Goal: Task Accomplishment & Management: Manage account settings

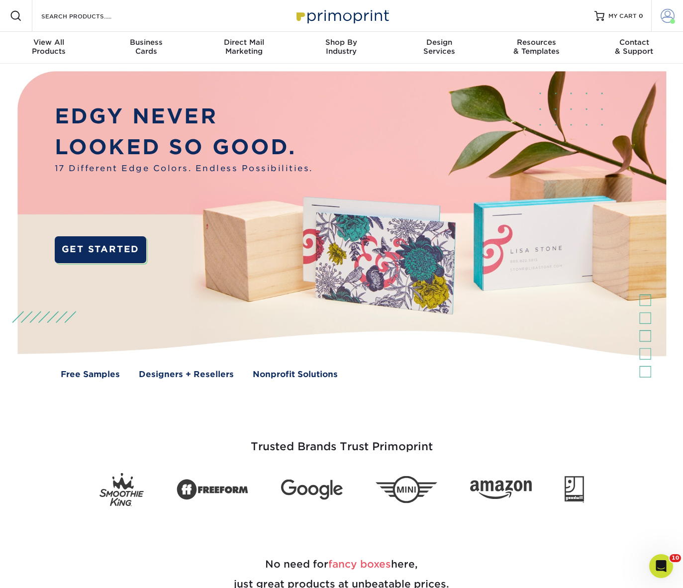
click at [668, 16] on span at bounding box center [668, 16] width 14 height 14
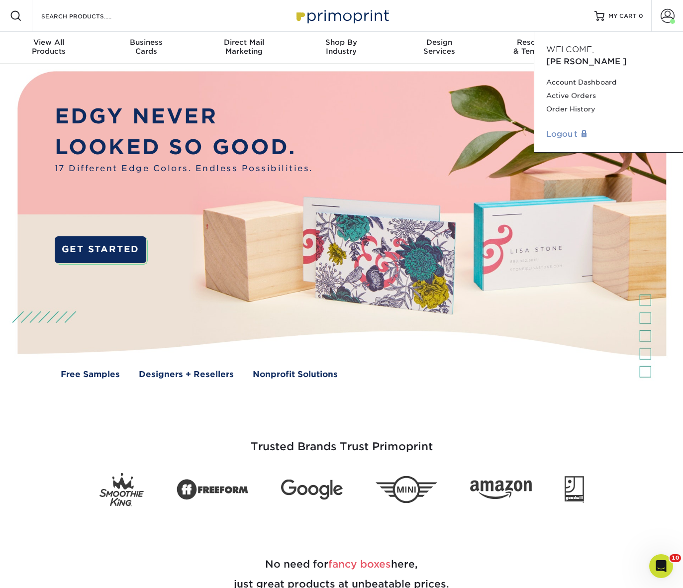
click at [569, 128] on link "Logout" at bounding box center [609, 134] width 125 height 12
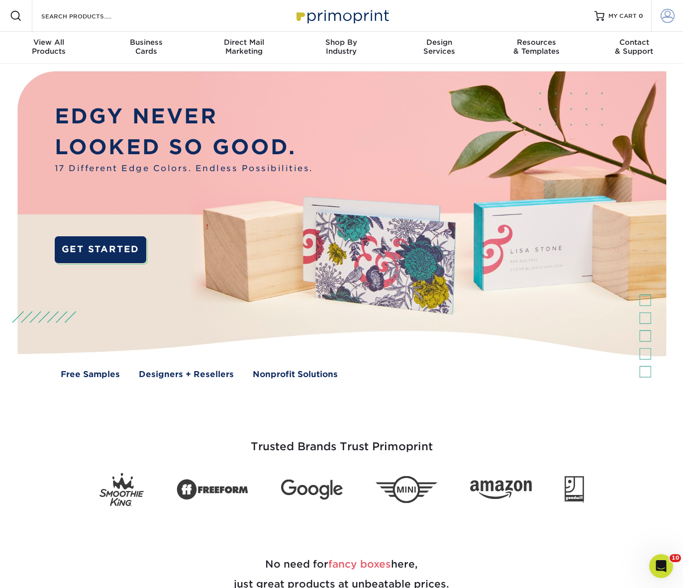
click at [667, 12] on span at bounding box center [668, 16] width 14 height 14
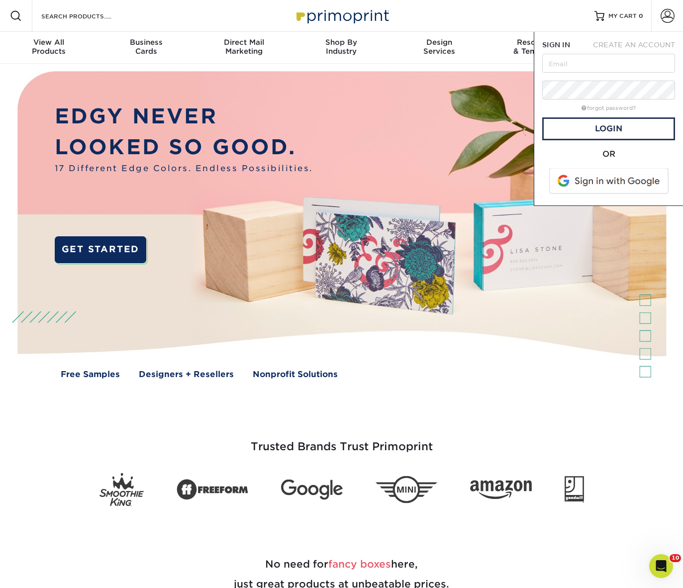
click at [597, 188] on span at bounding box center [610, 181] width 127 height 26
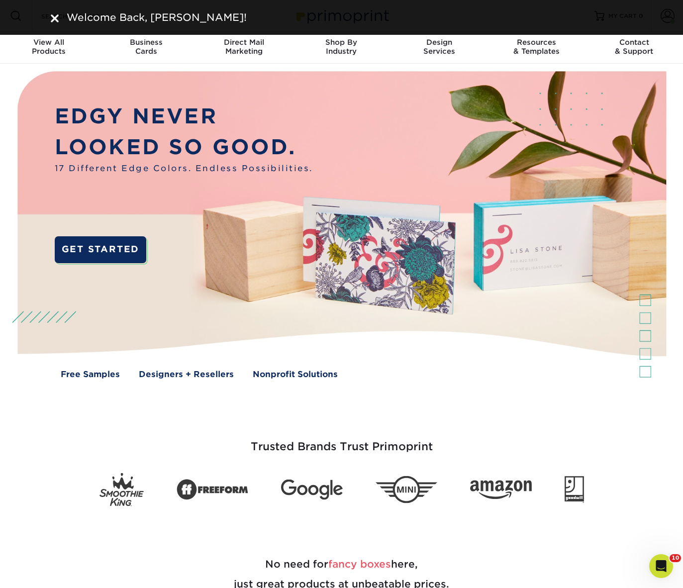
drag, startPoint x: 52, startPoint y: 17, endPoint x: 60, endPoint y: 17, distance: 7.5
click at [53, 17] on img at bounding box center [55, 18] width 8 height 8
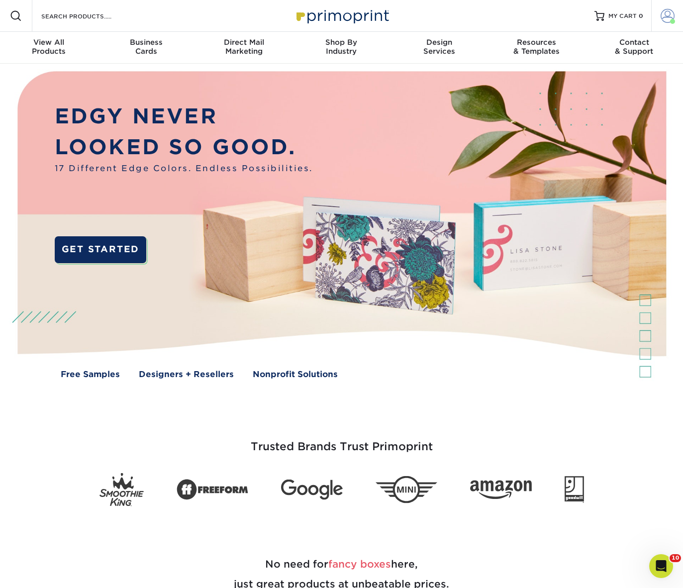
click at [663, 15] on span at bounding box center [668, 16] width 14 height 14
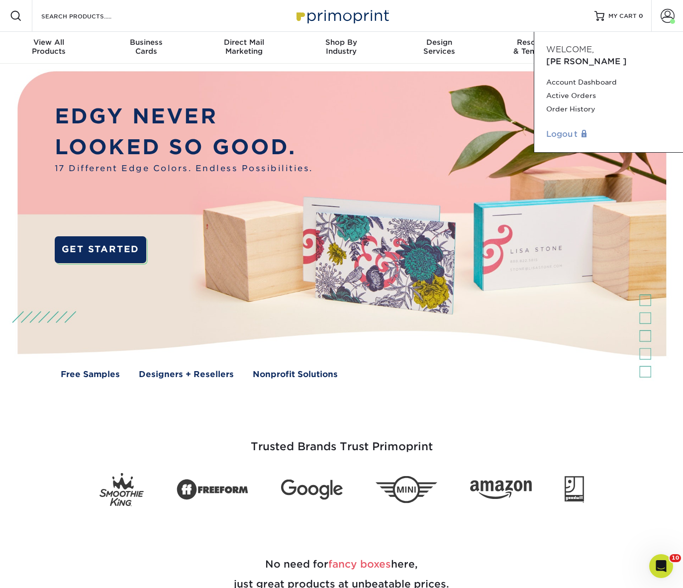
click at [564, 128] on link "Logout" at bounding box center [609, 134] width 125 height 12
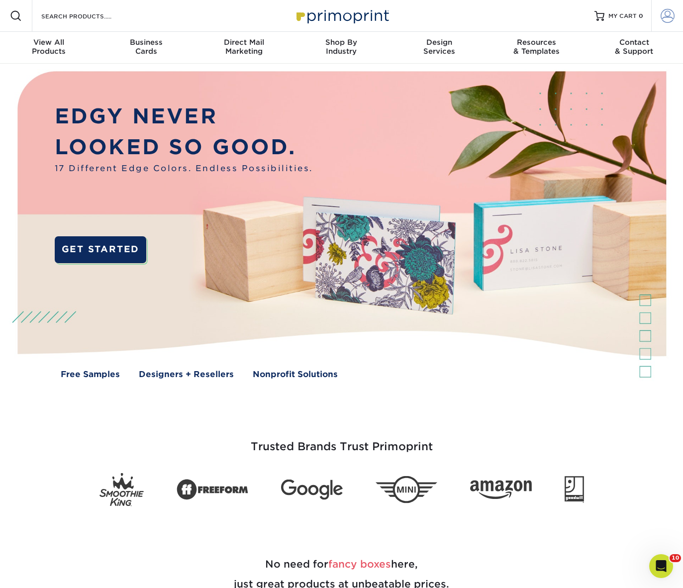
click at [666, 18] on span at bounding box center [668, 16] width 14 height 14
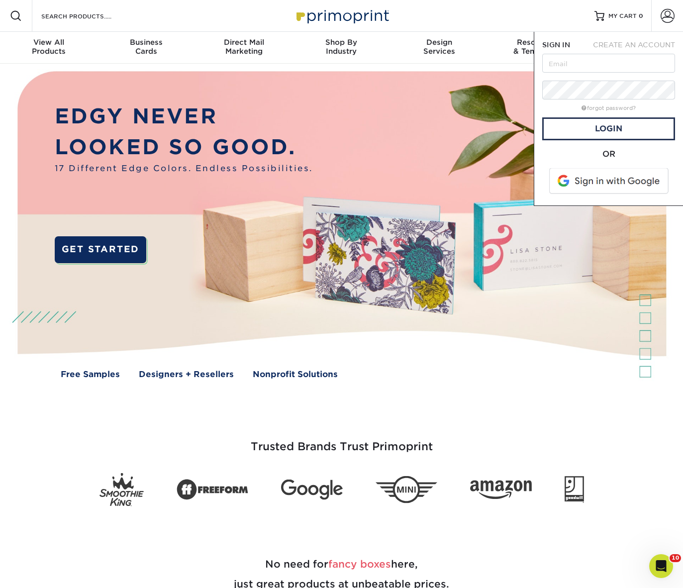
click at [655, 186] on span at bounding box center [610, 181] width 127 height 26
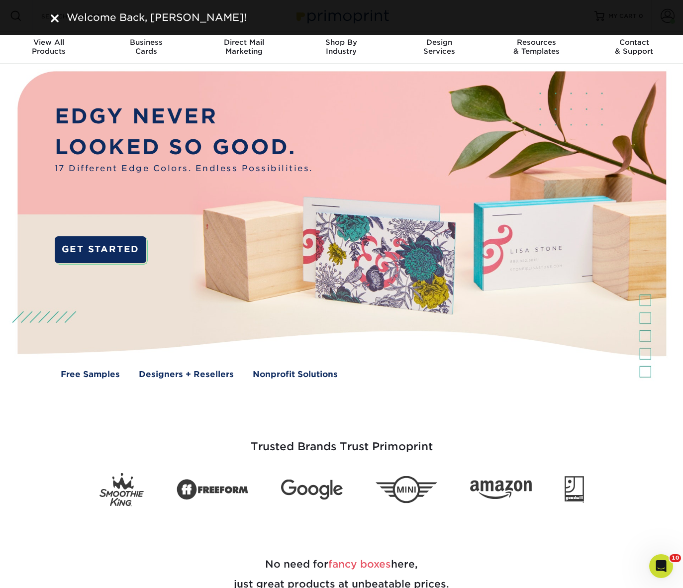
click at [54, 17] on img at bounding box center [55, 18] width 8 height 8
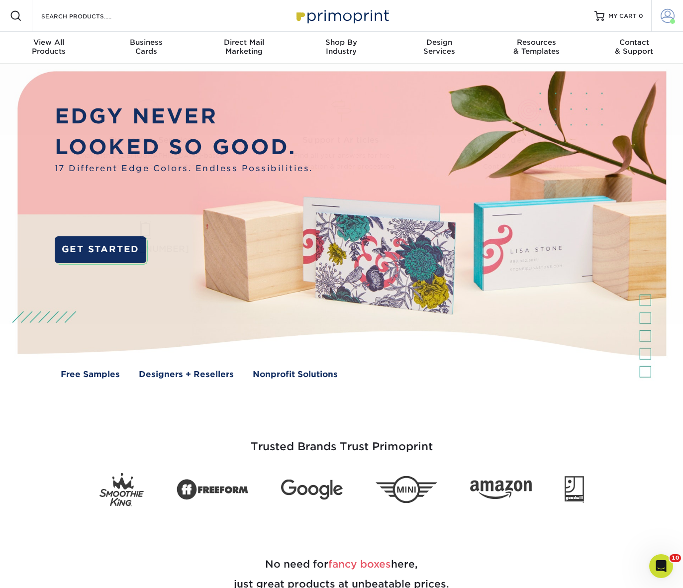
click at [668, 17] on span at bounding box center [668, 16] width 14 height 14
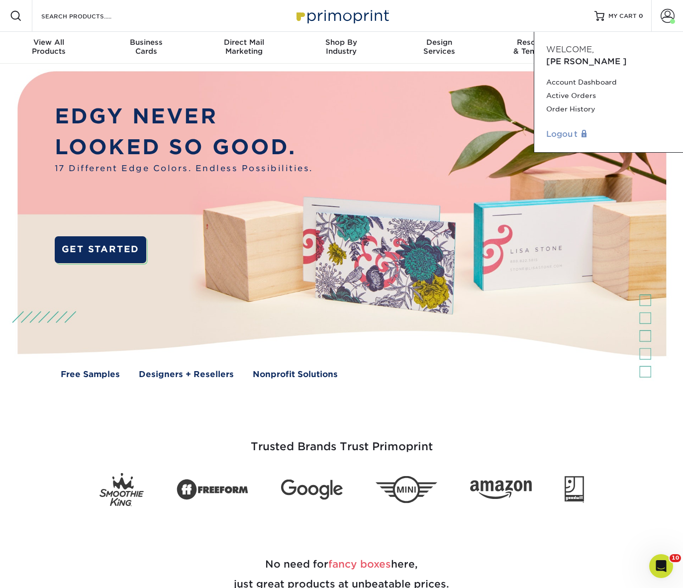
click at [569, 128] on link "Logout" at bounding box center [609, 134] width 125 height 12
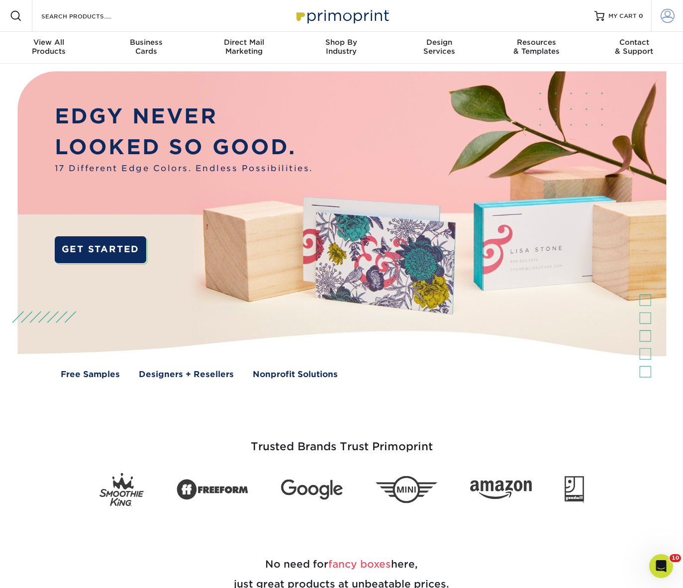
click at [669, 14] on span at bounding box center [668, 16] width 14 height 14
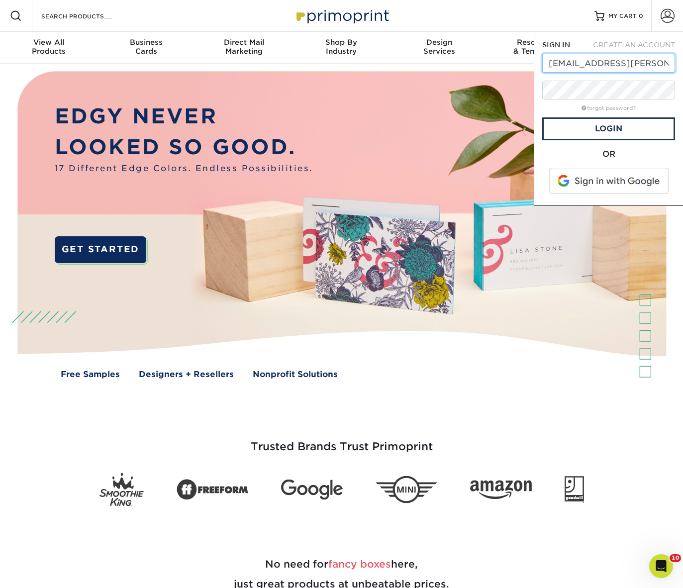
type input "[EMAIL_ADDRESS][PERSON_NAME][DOMAIN_NAME]"
click at [653, 101] on form "SIGN IN CREATE AN ACCOUNT nina.zito@gmail.com forgot password? All fields are r…" at bounding box center [609, 119] width 133 height 158
click at [644, 182] on span at bounding box center [610, 181] width 127 height 26
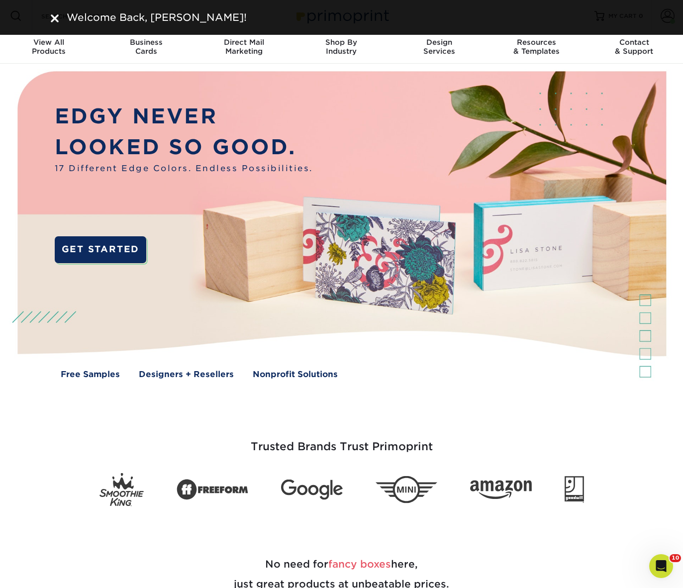
click at [55, 19] on img at bounding box center [55, 18] width 8 height 8
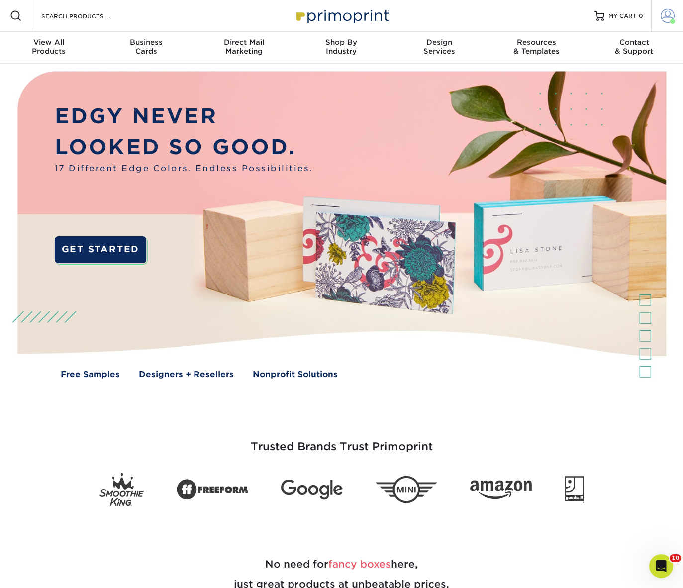
click at [673, 18] on span at bounding box center [668, 16] width 14 height 14
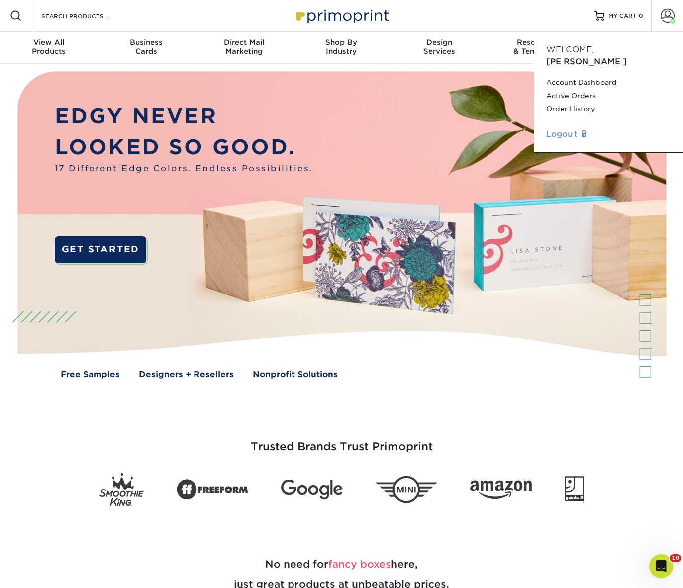
click at [577, 128] on link "Logout" at bounding box center [609, 134] width 125 height 12
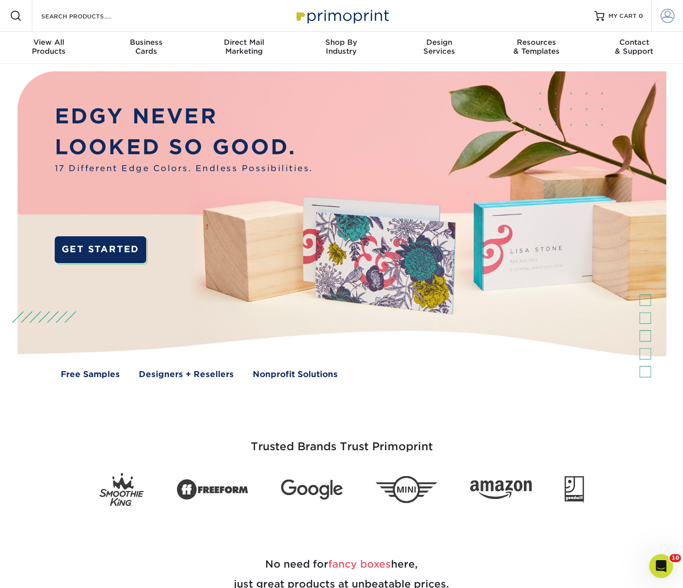
click at [665, 16] on span at bounding box center [668, 16] width 14 height 14
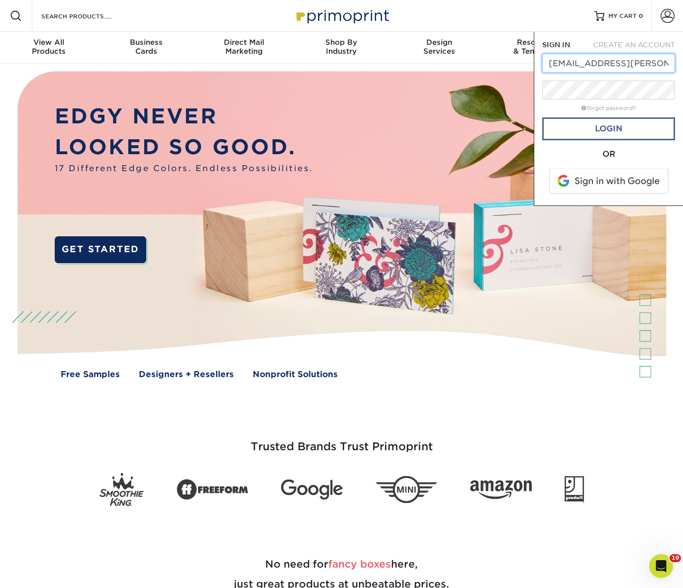
type input "[EMAIL_ADDRESS][PERSON_NAME][DOMAIN_NAME]"
click at [633, 127] on link "Login" at bounding box center [609, 128] width 133 height 23
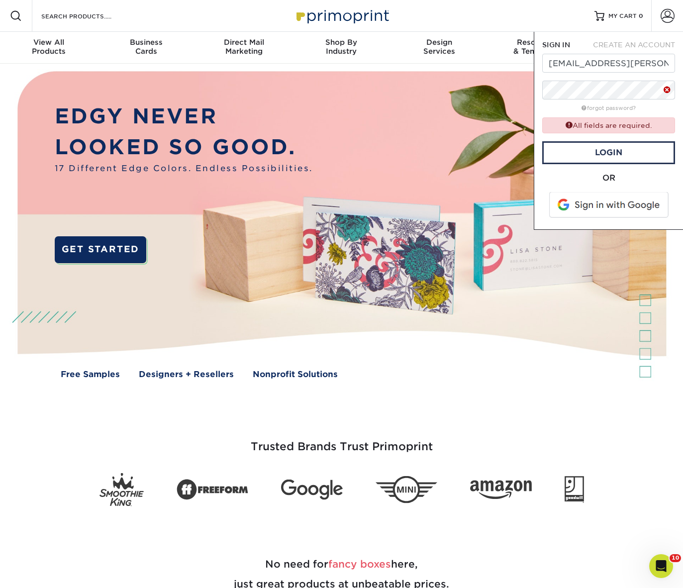
click at [625, 43] on span "CREATE AN ACCOUNT" at bounding box center [634, 45] width 82 height 8
type input "[EMAIL_ADDRESS][PERSON_NAME][DOMAIN_NAME]"
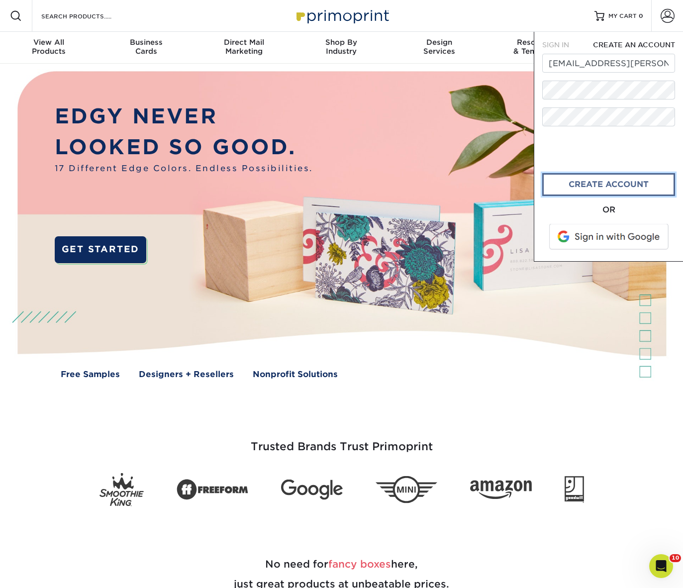
click at [630, 187] on link "create account" at bounding box center [609, 184] width 133 height 23
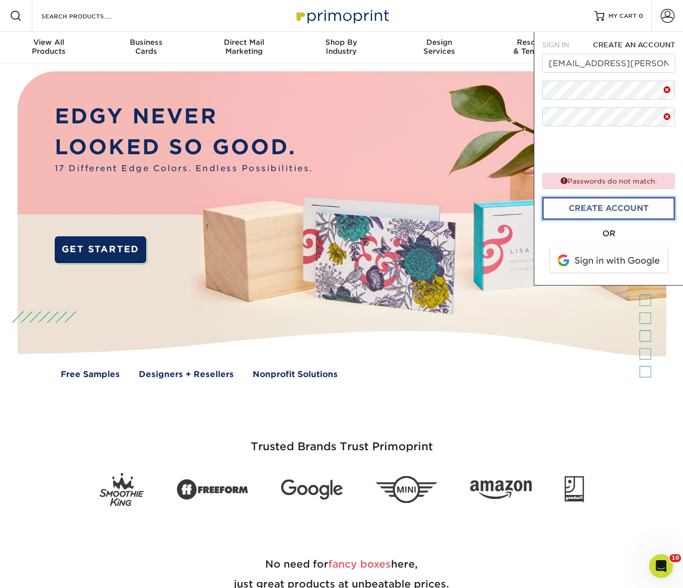
click at [639, 213] on link "create account" at bounding box center [609, 208] width 133 height 23
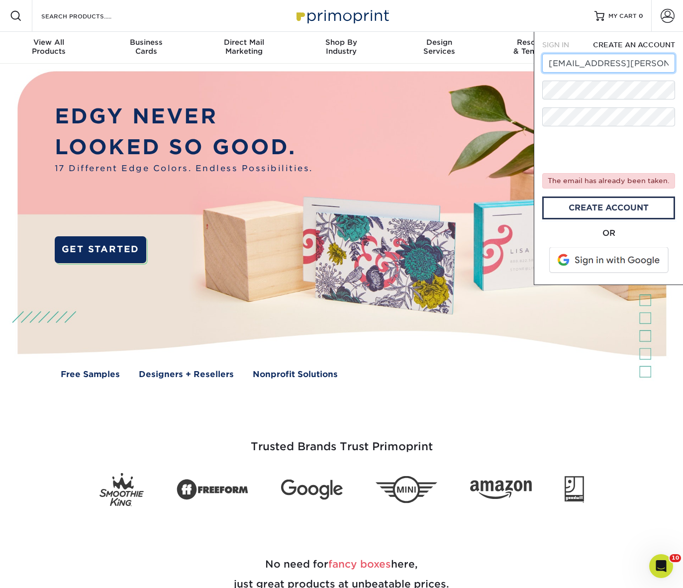
click at [640, 66] on input "[EMAIL_ADDRESS][PERSON_NAME][DOMAIN_NAME]" at bounding box center [609, 63] width 133 height 19
drag, startPoint x: 559, startPoint y: 42, endPoint x: 570, endPoint y: 45, distance: 11.7
click at [559, 42] on span "SIGN IN" at bounding box center [556, 45] width 27 height 8
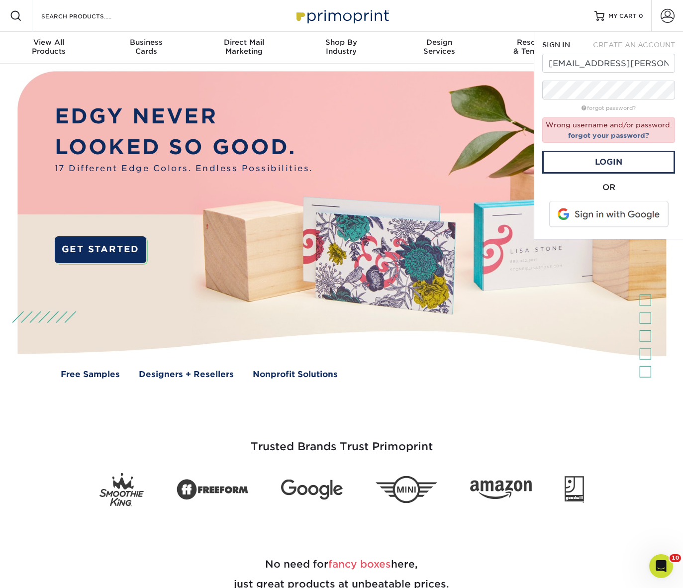
click at [559, 135] on div "Wrong username and/or password. forgot your password?" at bounding box center [609, 129] width 133 height 25
click at [604, 136] on link "forgot your password?" at bounding box center [608, 135] width 81 height 8
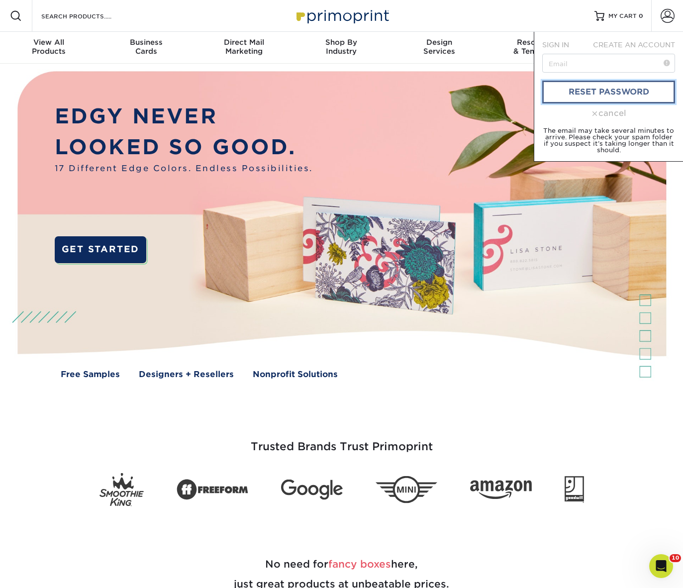
click at [639, 91] on link "reset password" at bounding box center [609, 92] width 133 height 23
drag, startPoint x: 575, startPoint y: 66, endPoint x: 581, endPoint y: 67, distance: 6.2
click at [575, 66] on input "text" at bounding box center [609, 63] width 133 height 19
type input "m"
type input "nina.zito@gmail.com"
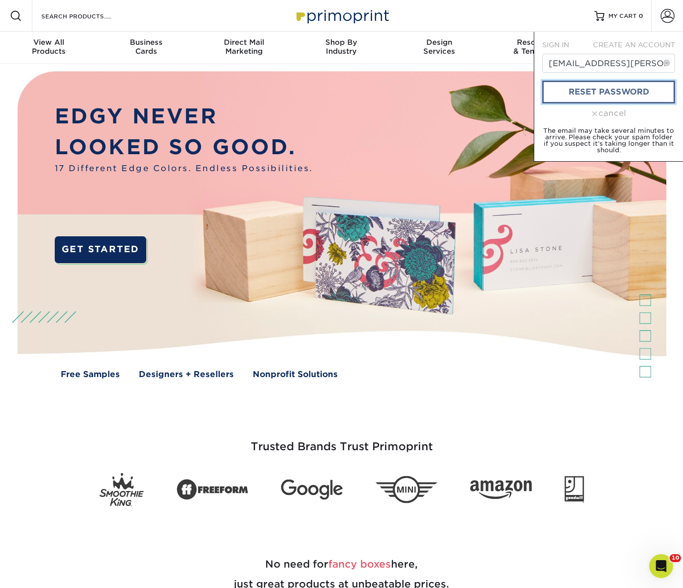
click at [591, 96] on link "reset password" at bounding box center [609, 92] width 133 height 23
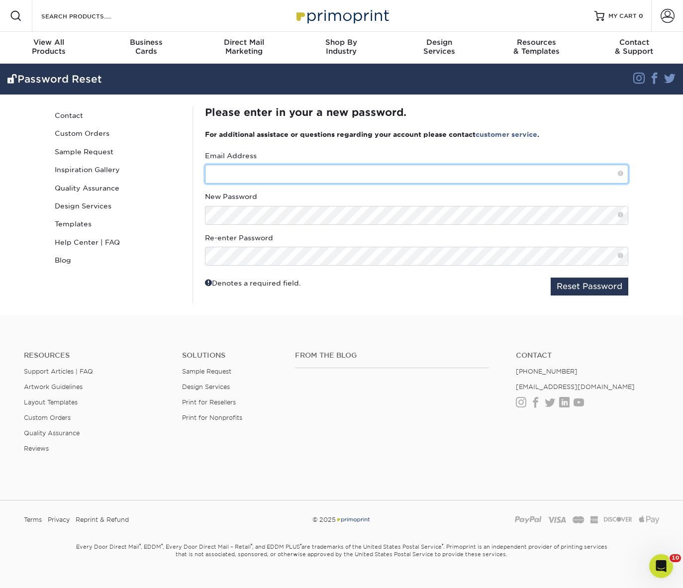
click at [289, 179] on input "text" at bounding box center [417, 174] width 424 height 19
type input "[EMAIL_ADDRESS][PERSON_NAME][DOMAIN_NAME]"
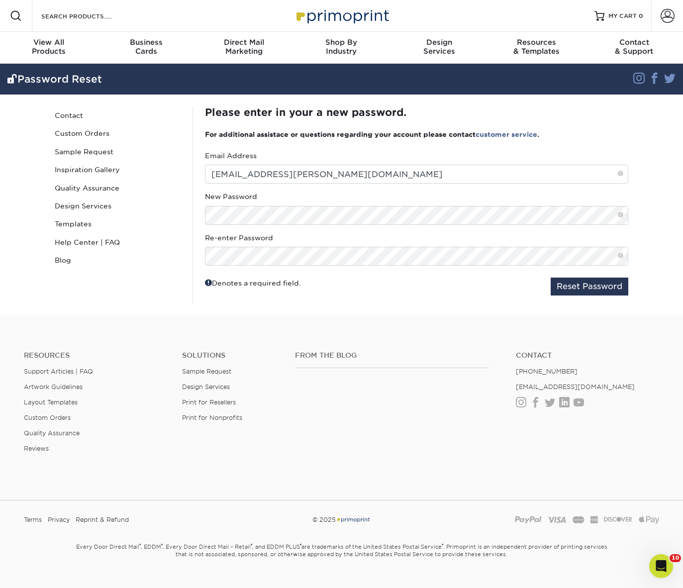
click at [459, 299] on fieldset "Email Address nina.zito@gmail.com New Password Re-enter Password Reset Password" at bounding box center [417, 227] width 424 height 153
click at [577, 290] on button "Reset Password" at bounding box center [590, 287] width 78 height 18
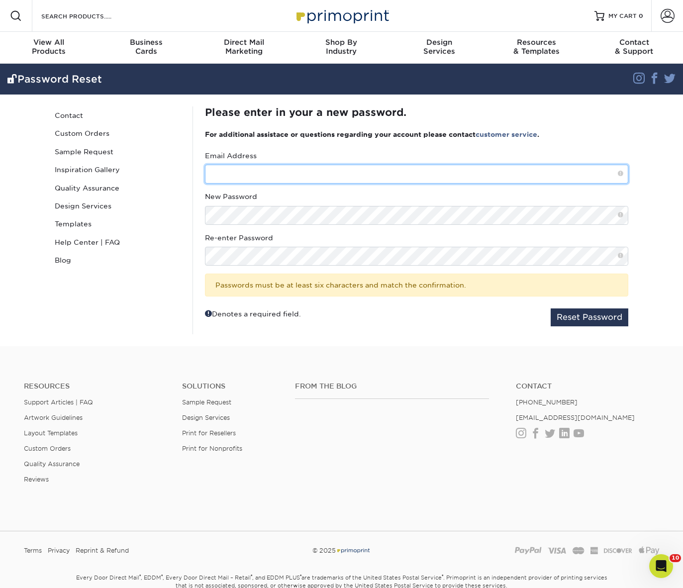
click at [370, 171] on input "text" at bounding box center [417, 174] width 424 height 19
type input "nina.zito@gmail.com"
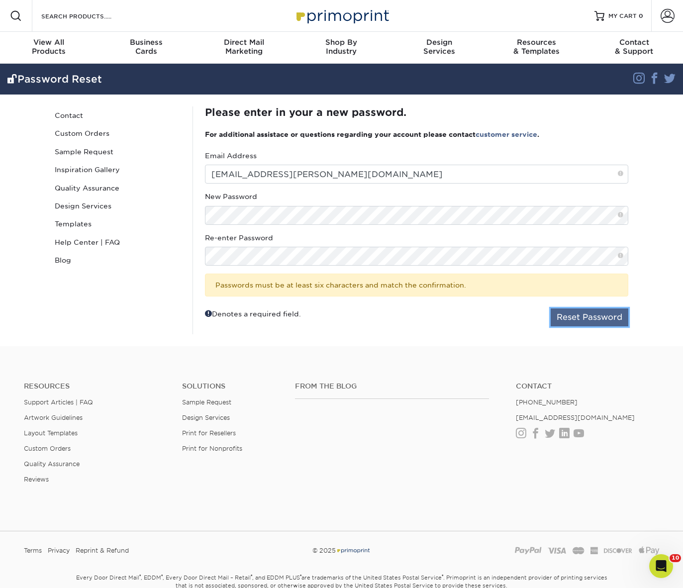
click at [600, 323] on button "Reset Password" at bounding box center [590, 318] width 78 height 18
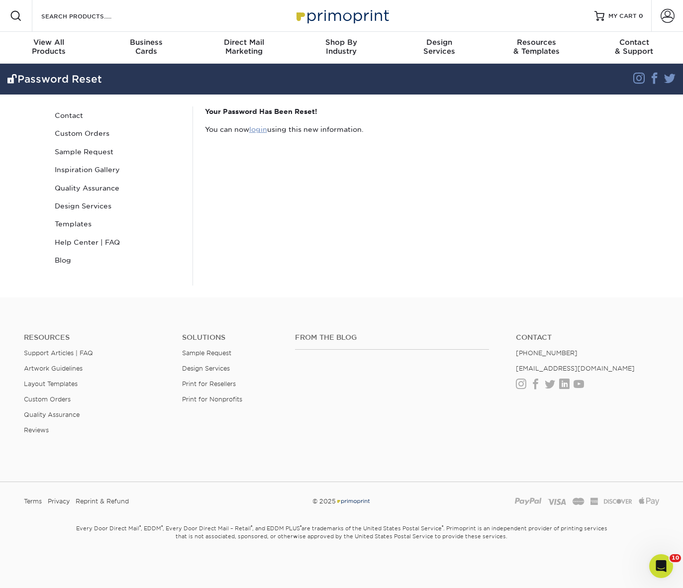
click at [263, 130] on link "login" at bounding box center [258, 129] width 18 height 8
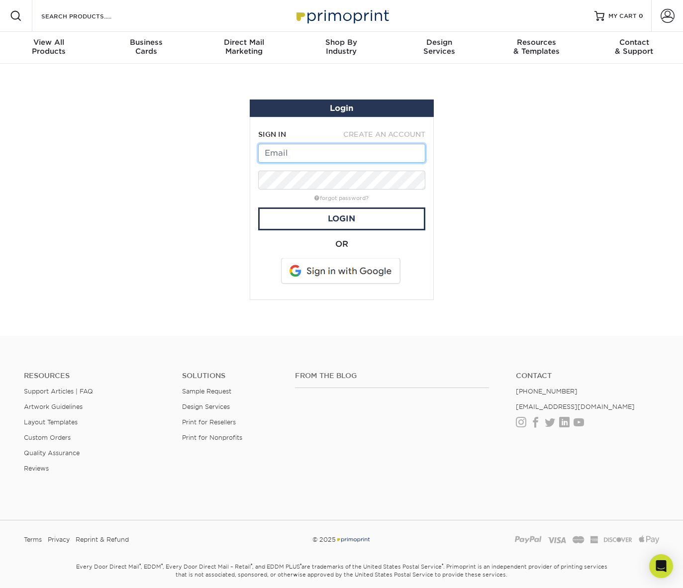
click at [294, 157] on input "text" at bounding box center [341, 153] width 167 height 19
type input "[EMAIL_ADDRESS][PERSON_NAME][DOMAIN_NAME]"
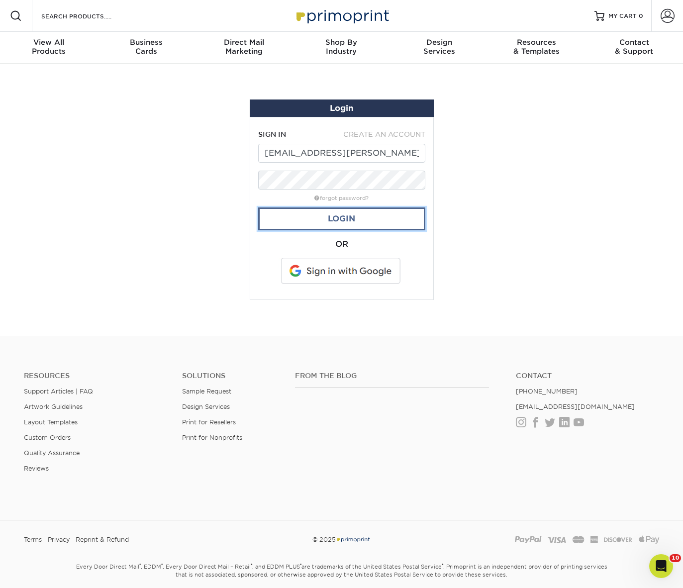
click at [386, 224] on link "Login" at bounding box center [341, 219] width 167 height 23
